Goal: Navigation & Orientation: Find specific page/section

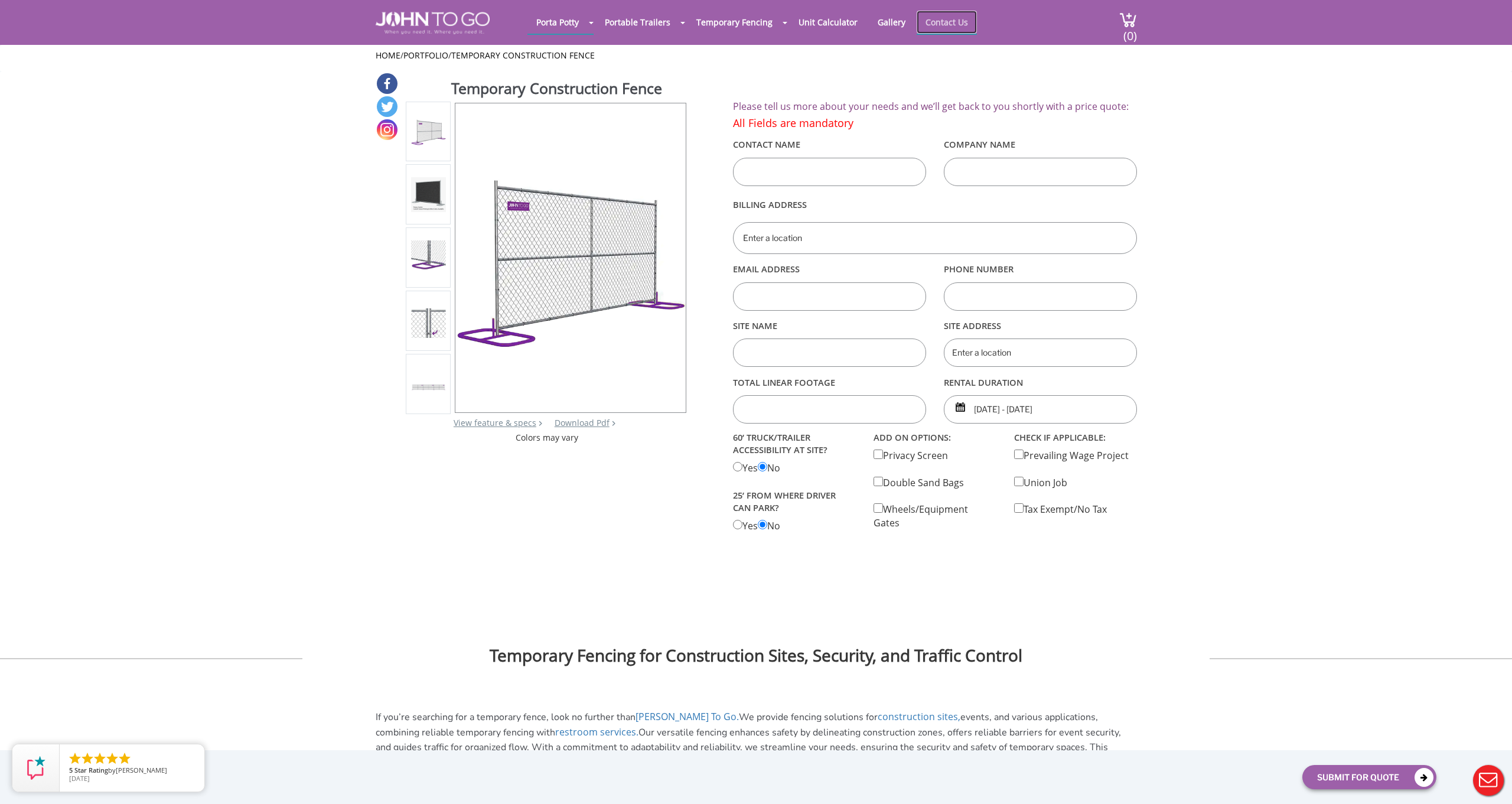
click at [939, 24] on link "Contact Us" at bounding box center [946, 23] width 60 height 23
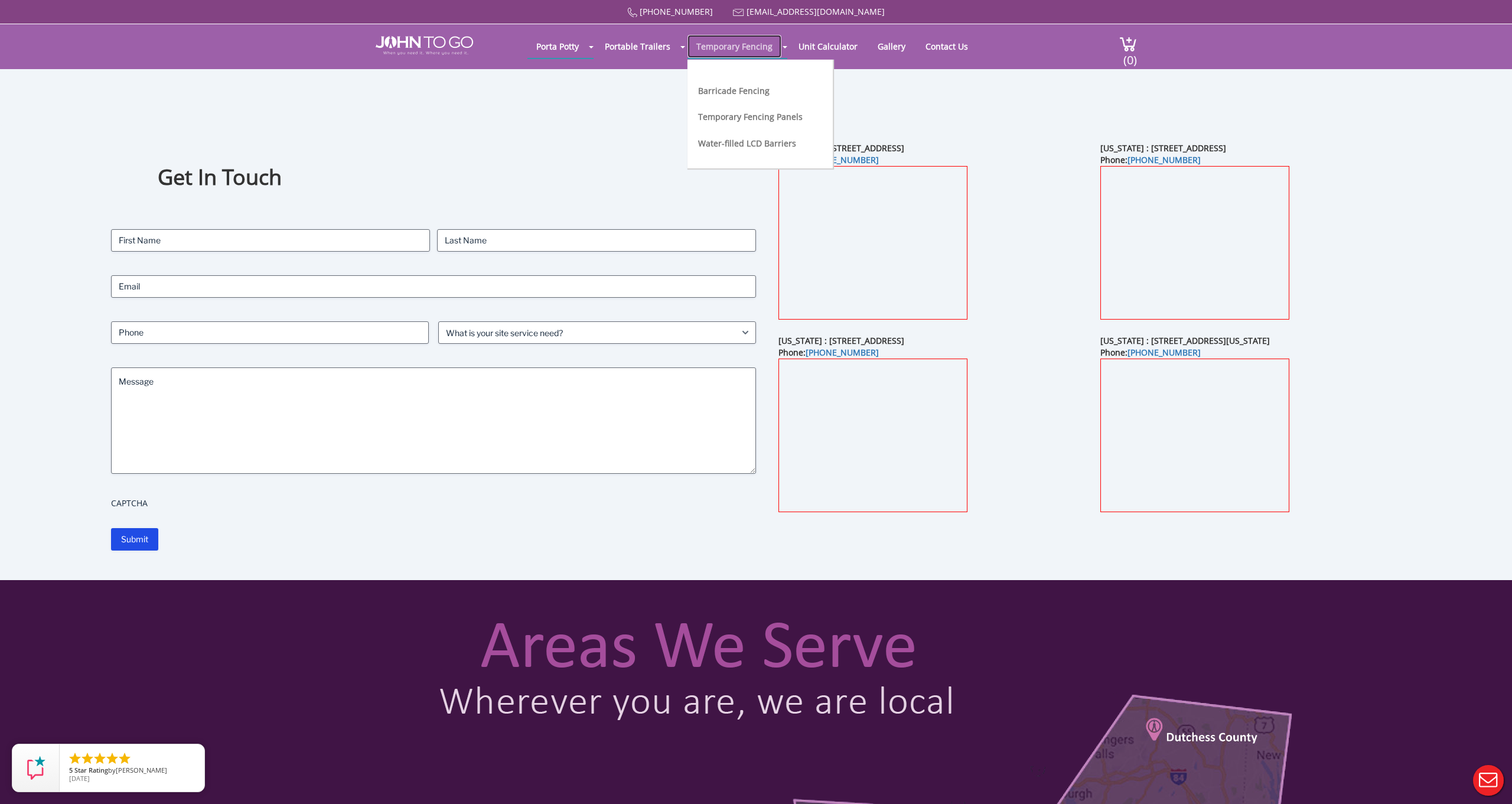
click at [704, 46] on link "Temporary Fencing" at bounding box center [734, 46] width 94 height 23
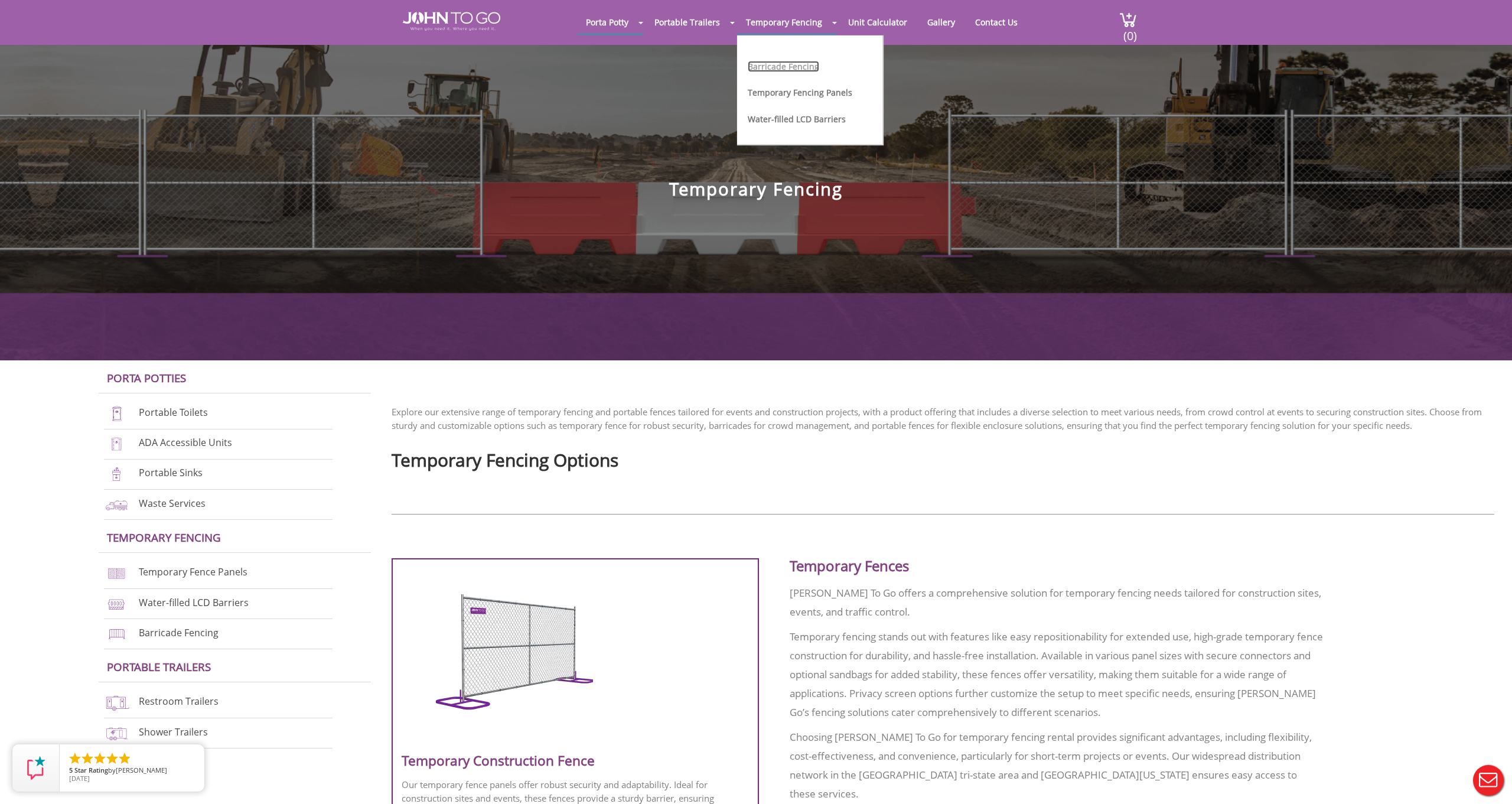
click at [808, 62] on link "Barricade Fencing" at bounding box center [783, 66] width 72 height 11
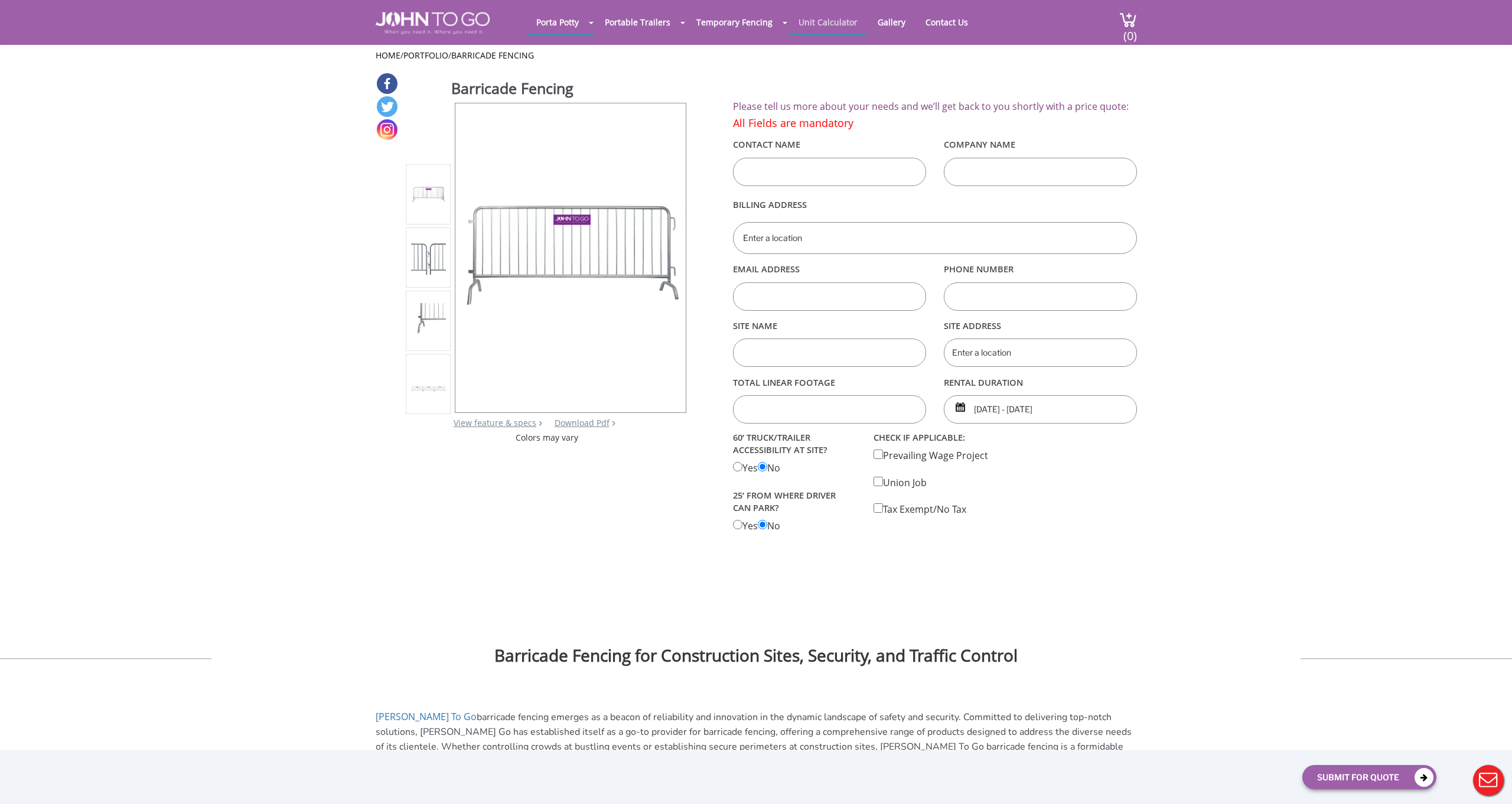
scroll to position [2, 0]
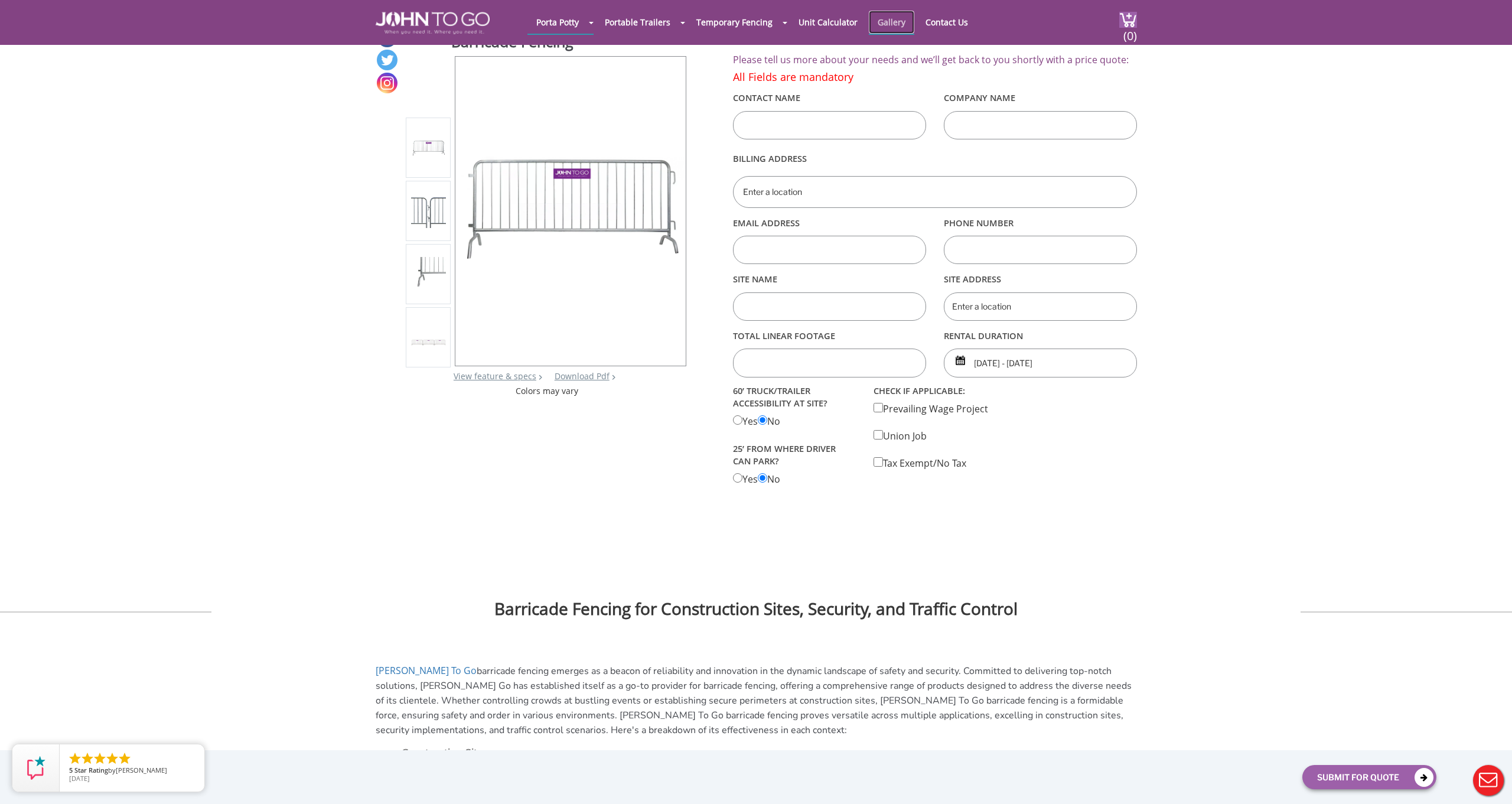
click at [875, 24] on link "Gallery" at bounding box center [891, 23] width 46 height 23
click at [880, 23] on link "Gallery" at bounding box center [891, 23] width 46 height 23
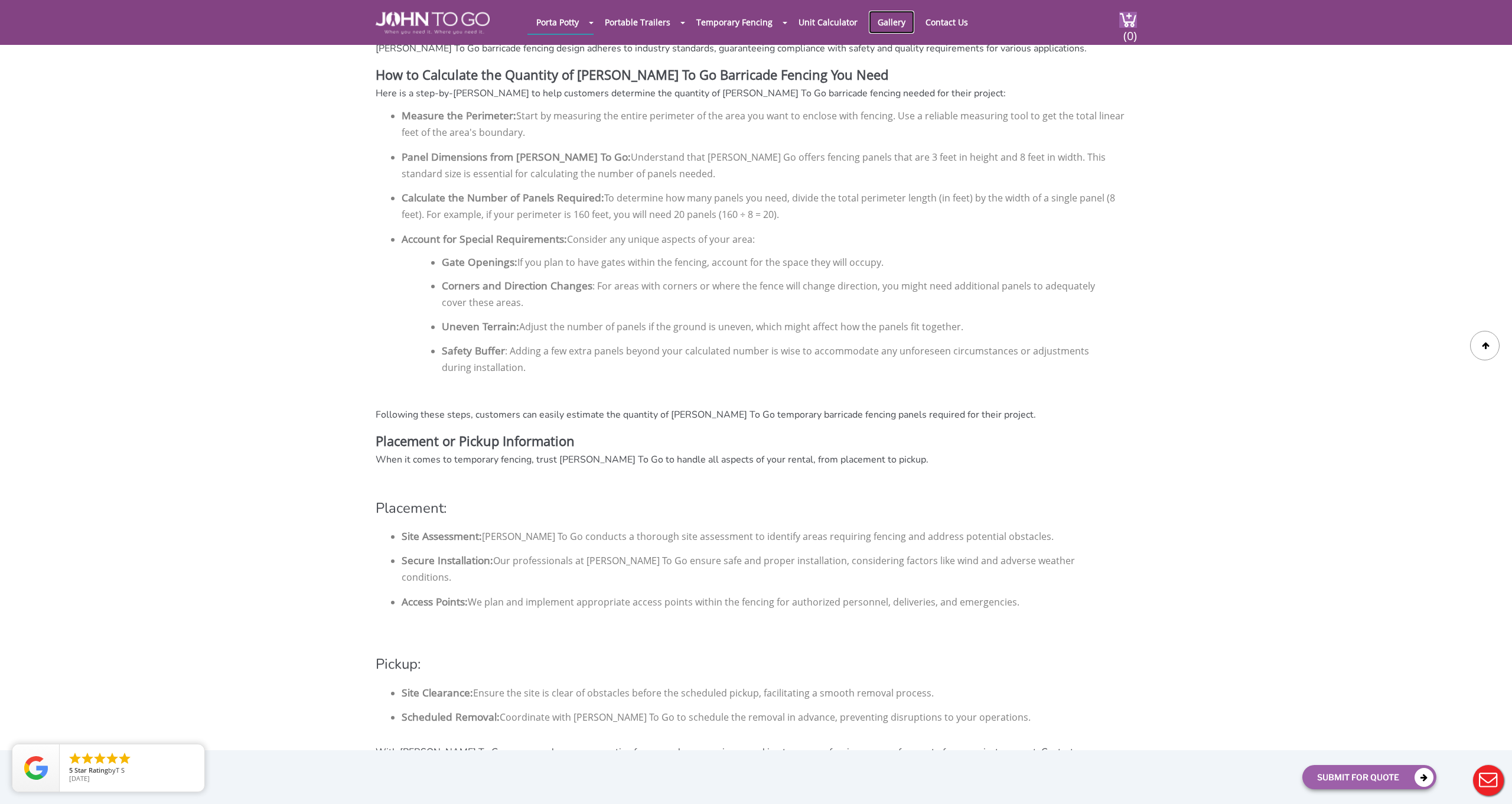
scroll to position [1585, 0]
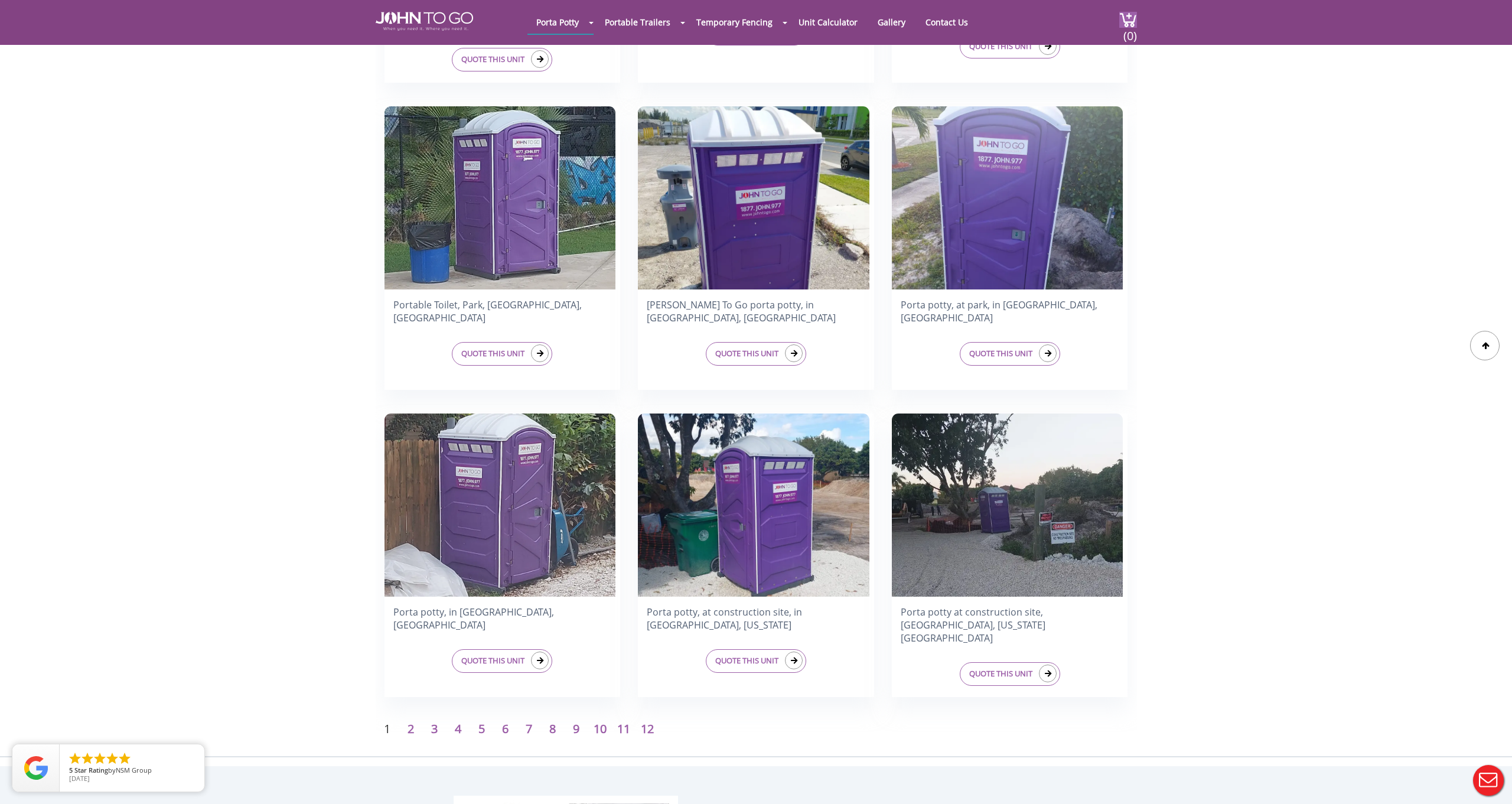
scroll to position [1501, 0]
click at [405, 734] on p "2" at bounding box center [411, 728] width 24 height 17
click at [412, 731] on link "2" at bounding box center [411, 728] width 7 height 16
